Goal: Transaction & Acquisition: Obtain resource

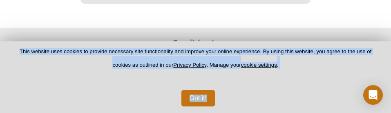
click at [59, 90] on div "Got it!" at bounding box center [195, 94] width 365 height 23
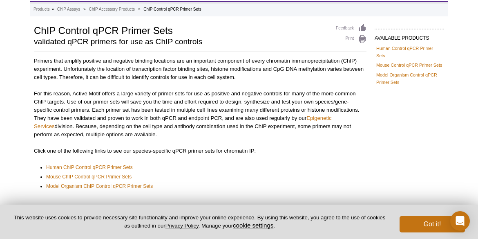
scroll to position [31, 0]
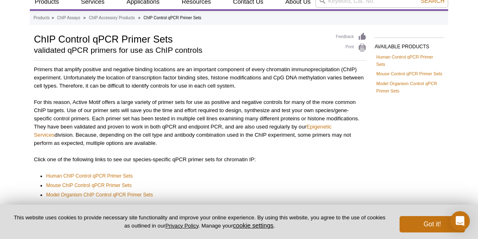
click at [184, 101] on p "For this reason, Active Motif offers a large variety of primer sets for use as …" at bounding box center [200, 122] width 333 height 49
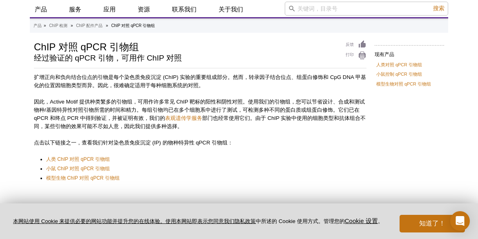
scroll to position [30, 0]
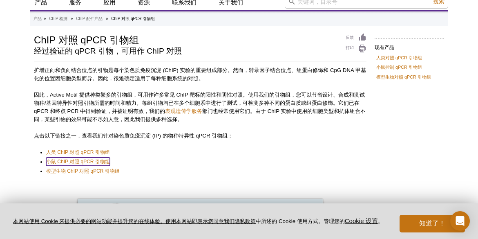
click at [84, 112] on font "小鼠 ChIP 对照 qPCR 引物组" at bounding box center [78, 162] width 64 height 6
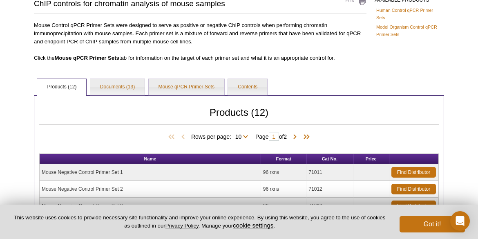
scroll to position [134, 0]
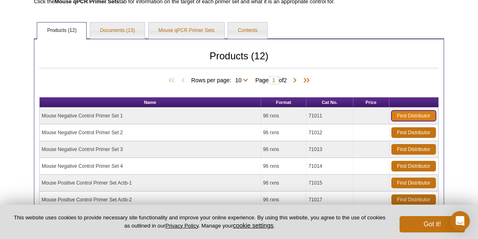
click at [418, 117] on link "Find Distributor" at bounding box center [414, 115] width 45 height 11
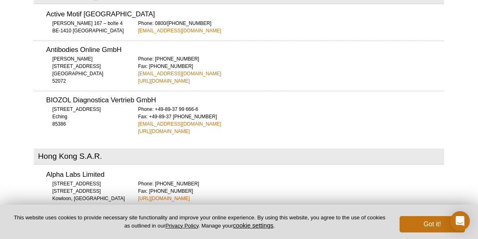
scroll to position [1227, 0]
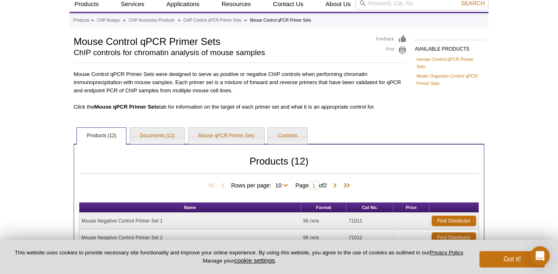
scroll to position [13, 0]
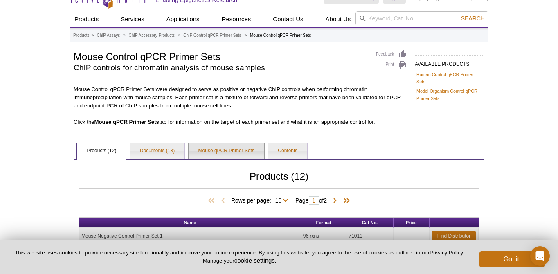
click at [211, 153] on link "Mouse qPCR Primer Sets" at bounding box center [226, 151] width 76 height 16
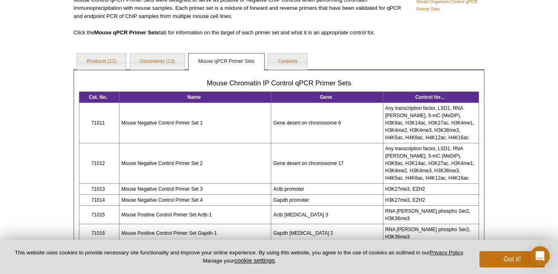
scroll to position [106, 0]
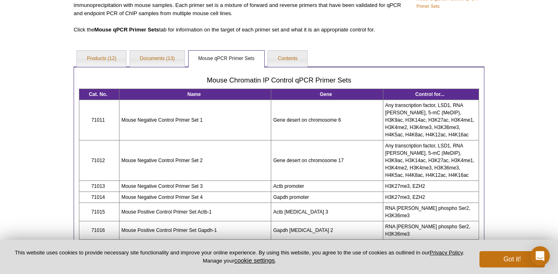
click at [305, 119] on td "Gene desert on chromosome 6" at bounding box center [327, 120] width 112 height 40
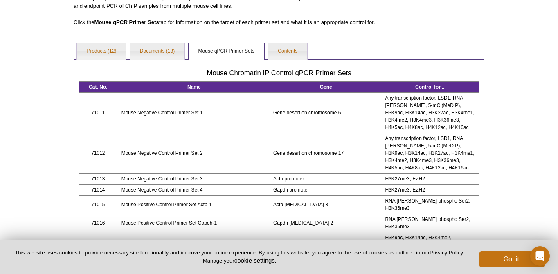
scroll to position [113, 0]
click at [111, 55] on link "Products (12)" at bounding box center [101, 52] width 49 height 16
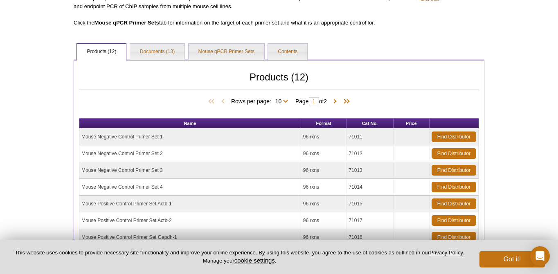
click at [102, 138] on td "Mouse Negative Control Primer Set 1" at bounding box center [190, 137] width 222 height 17
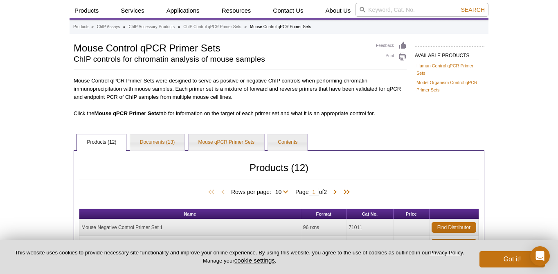
scroll to position [0, 0]
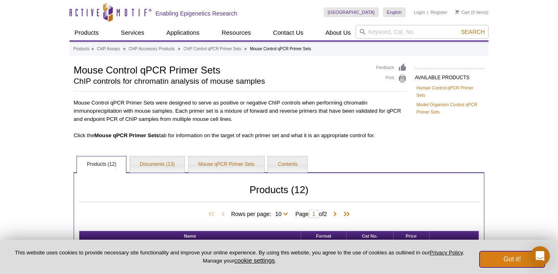
click at [478, 238] on button "Got it!" at bounding box center [511, 259] width 65 height 16
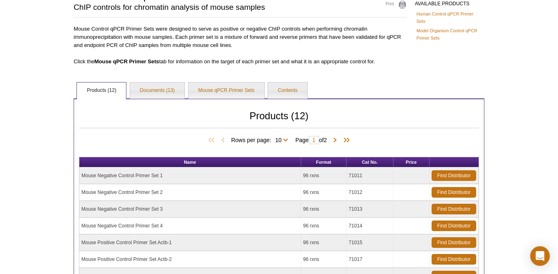
scroll to position [75, 0]
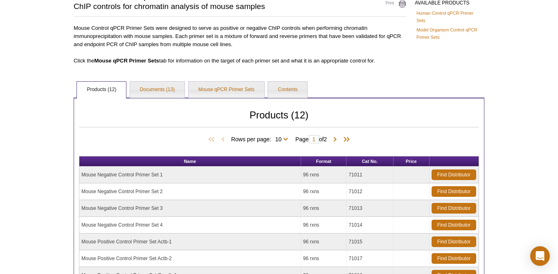
drag, startPoint x: 81, startPoint y: 175, endPoint x: 188, endPoint y: 174, distance: 106.7
click at [188, 174] on td "Mouse Negative Control Primer Set 1" at bounding box center [190, 175] width 222 height 17
copy td "Mouse Negative Control Primer Set 1"
drag, startPoint x: 371, startPoint y: 174, endPoint x: 342, endPoint y: 174, distance: 29.0
click at [342, 174] on tr "Mouse Negative Control Primer Set 1 96 rxns 71011 Find Distributor" at bounding box center [278, 175] width 399 height 17
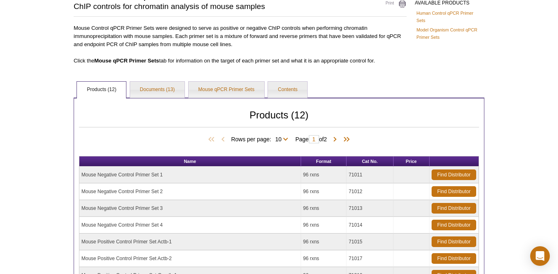
copy tr "71011"
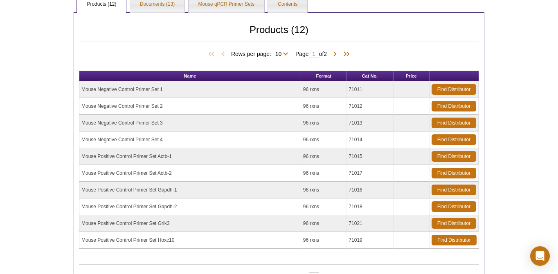
click at [79, 176] on table "Name Format Cat No. Price Mouse Negative Control Primer Set 1 96 rxns 71011 Fin…" at bounding box center [279, 160] width 400 height 179
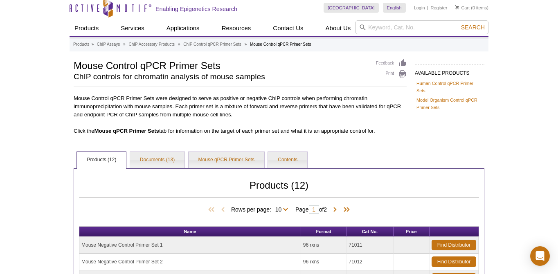
scroll to position [0, 0]
